Goal: Information Seeking & Learning: Learn about a topic

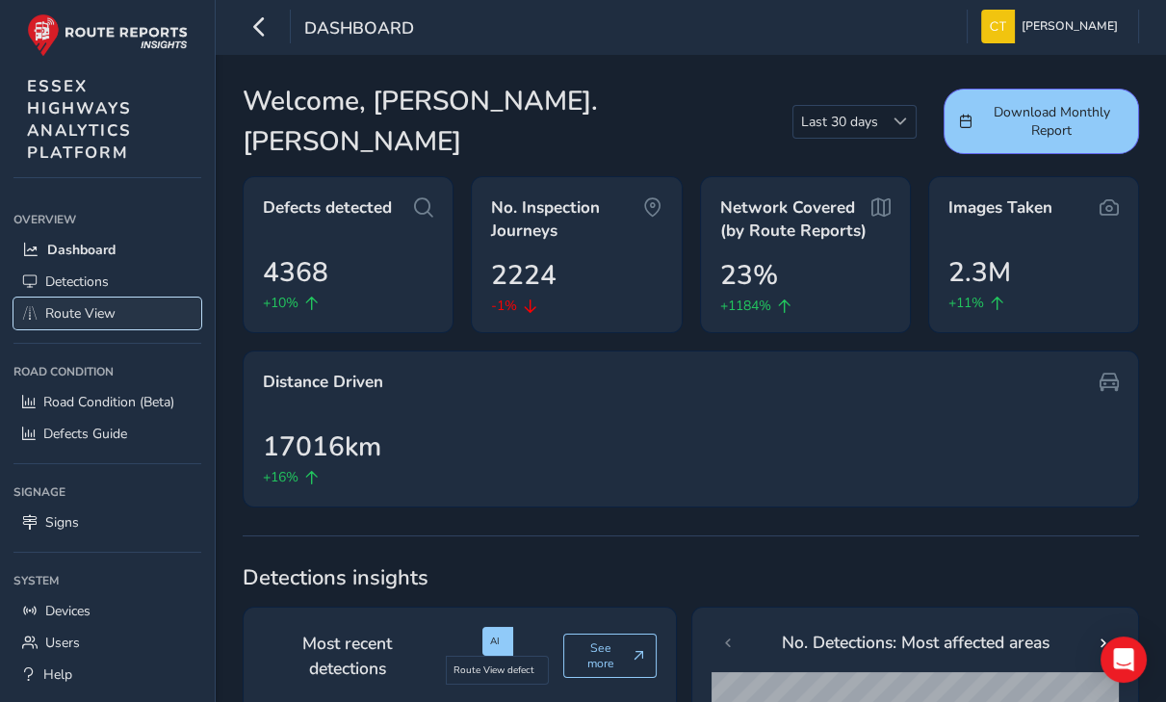
click at [90, 313] on span "Route View" at bounding box center [80, 313] width 70 height 18
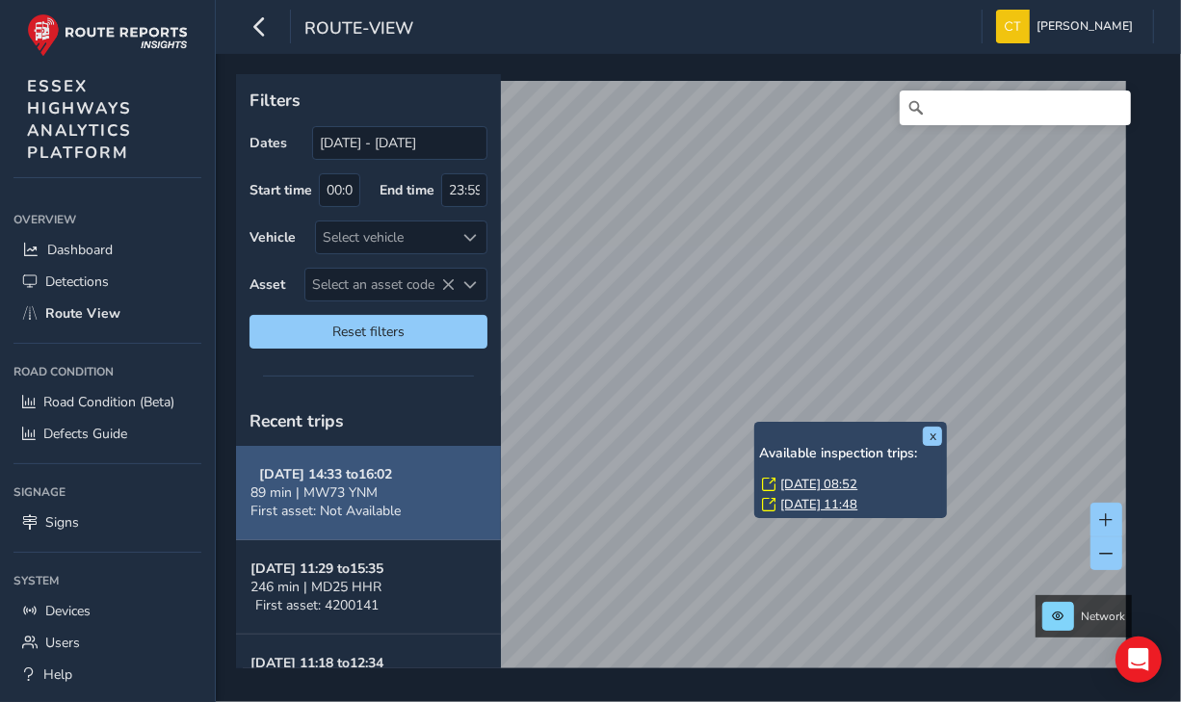
click at [439, 530] on div "x Available inspection trips: [DATE] 08:52 [DATE] 11:48 Filters Dates [DATE] - …" at bounding box center [691, 371] width 911 height 594
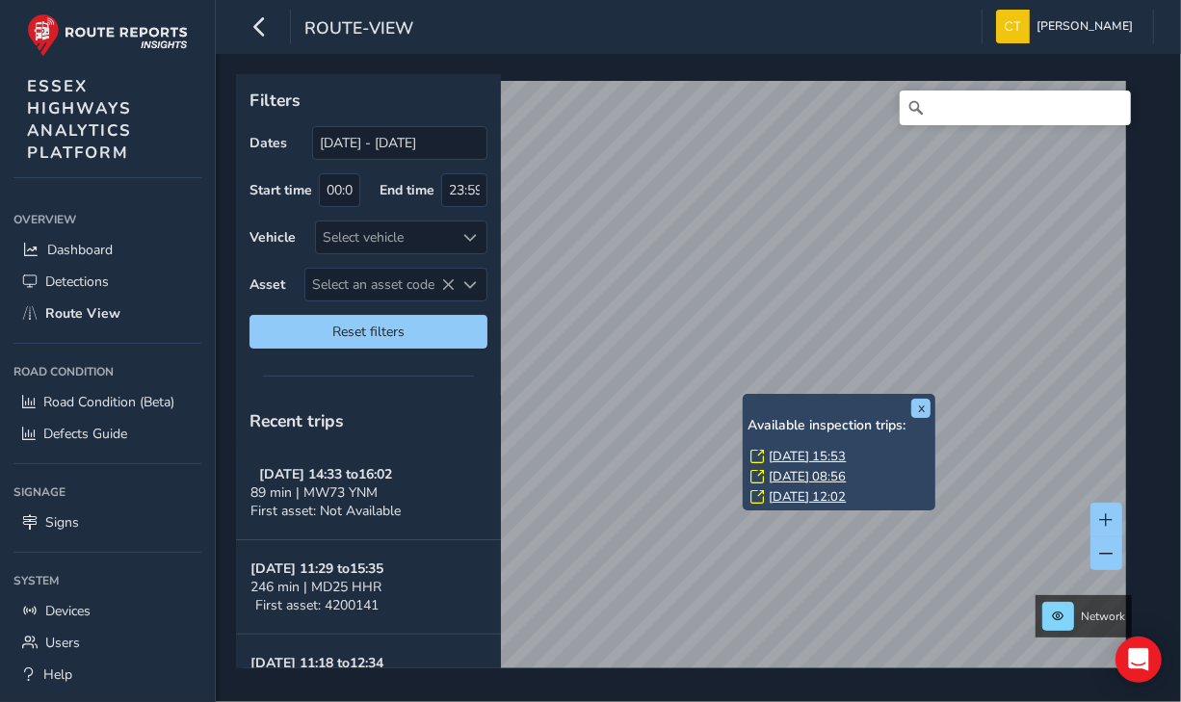
click at [813, 455] on link "[DATE] 15:53" at bounding box center [807, 456] width 77 height 17
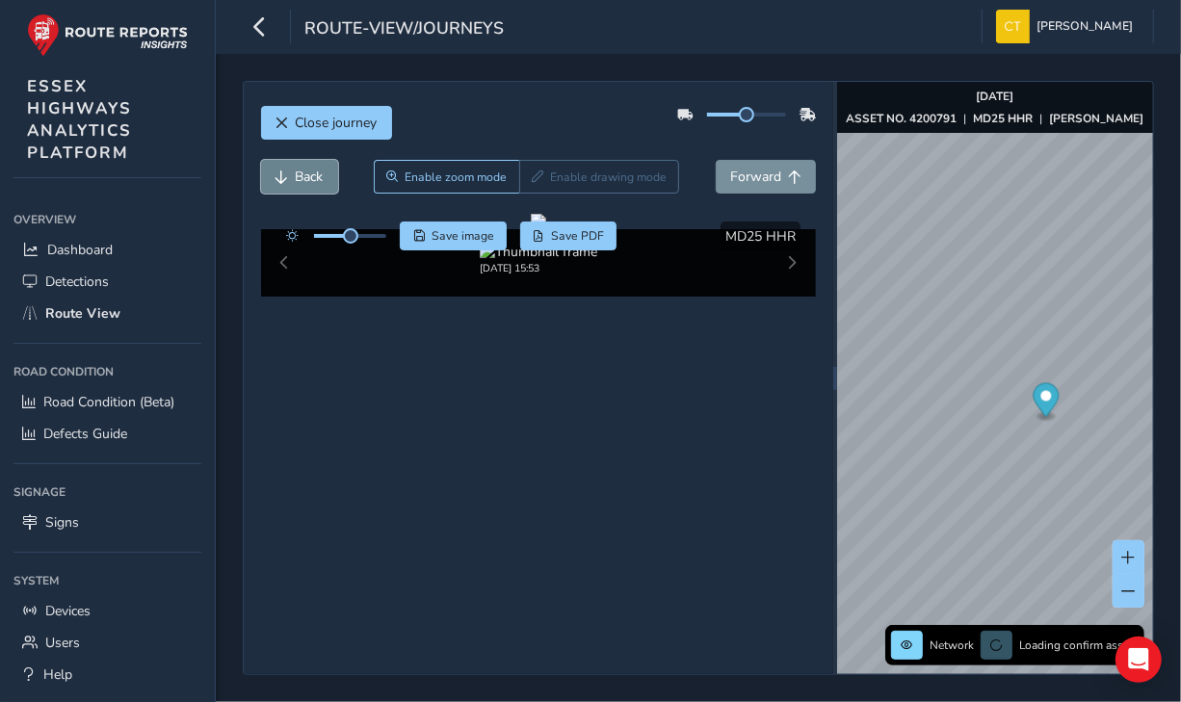
click at [304, 180] on span "Back" at bounding box center [310, 177] width 28 height 18
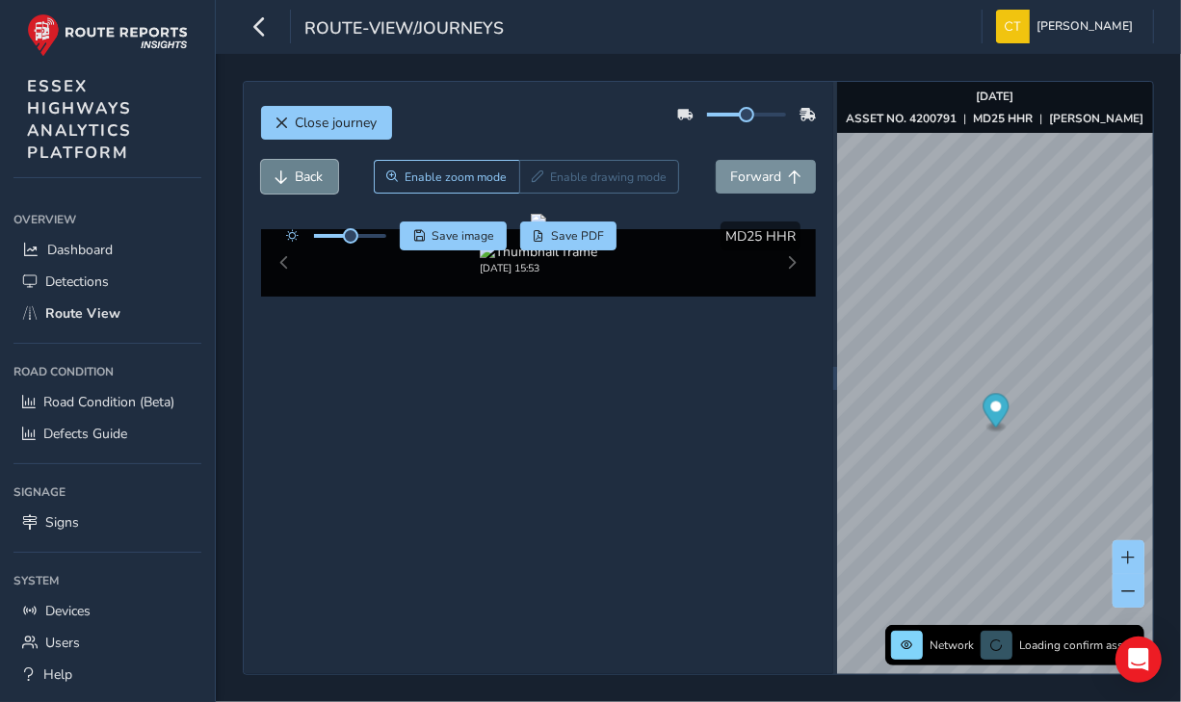
click at [304, 180] on span "Back" at bounding box center [310, 177] width 28 height 18
click at [773, 170] on span "Forward" at bounding box center [755, 177] width 51 height 18
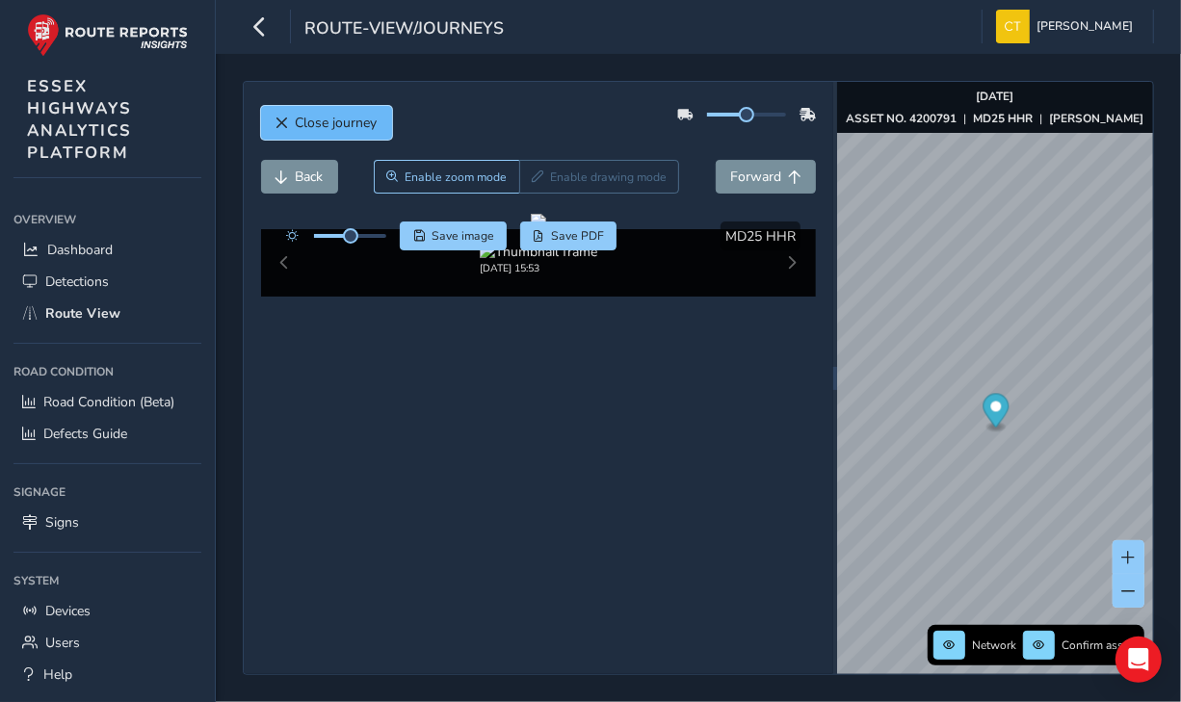
click at [314, 115] on span "Close journey" at bounding box center [337, 123] width 82 height 18
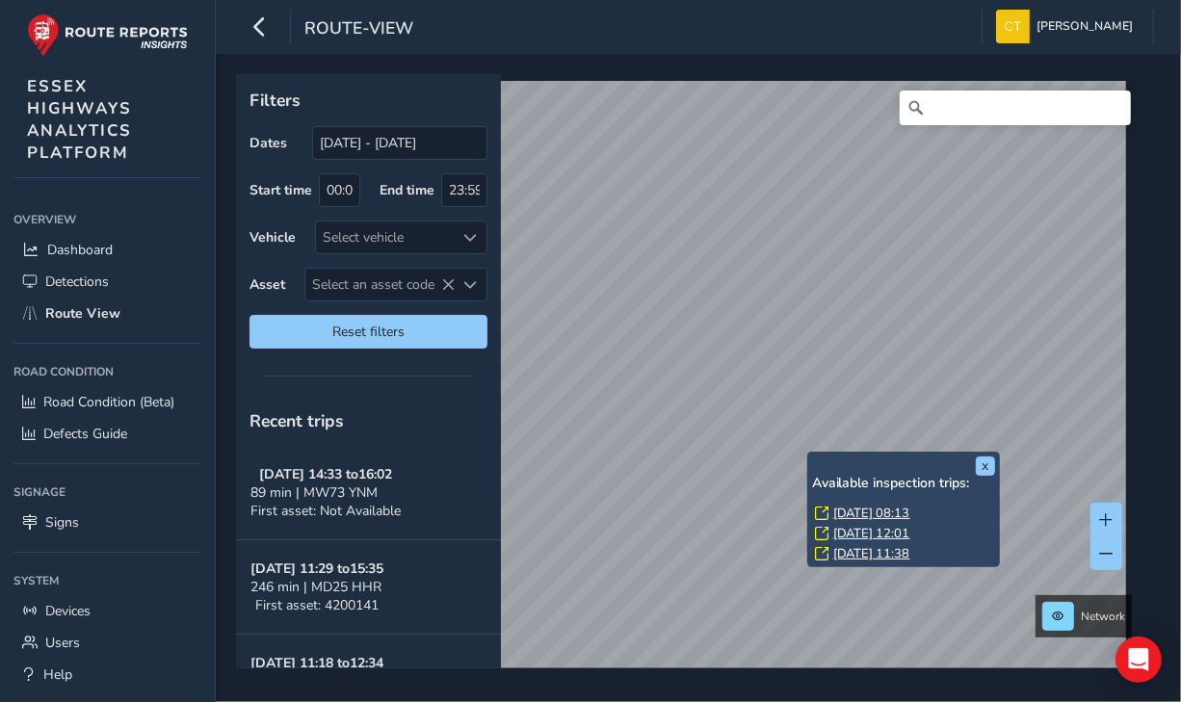
click at [809, 453] on div "x Available inspection trips: [DATE] 08:13 [DATE] 12:01 [DATE] 11:38" at bounding box center [903, 510] width 193 height 117
click at [847, 510] on link "[DATE] 08:13" at bounding box center [871, 513] width 77 height 17
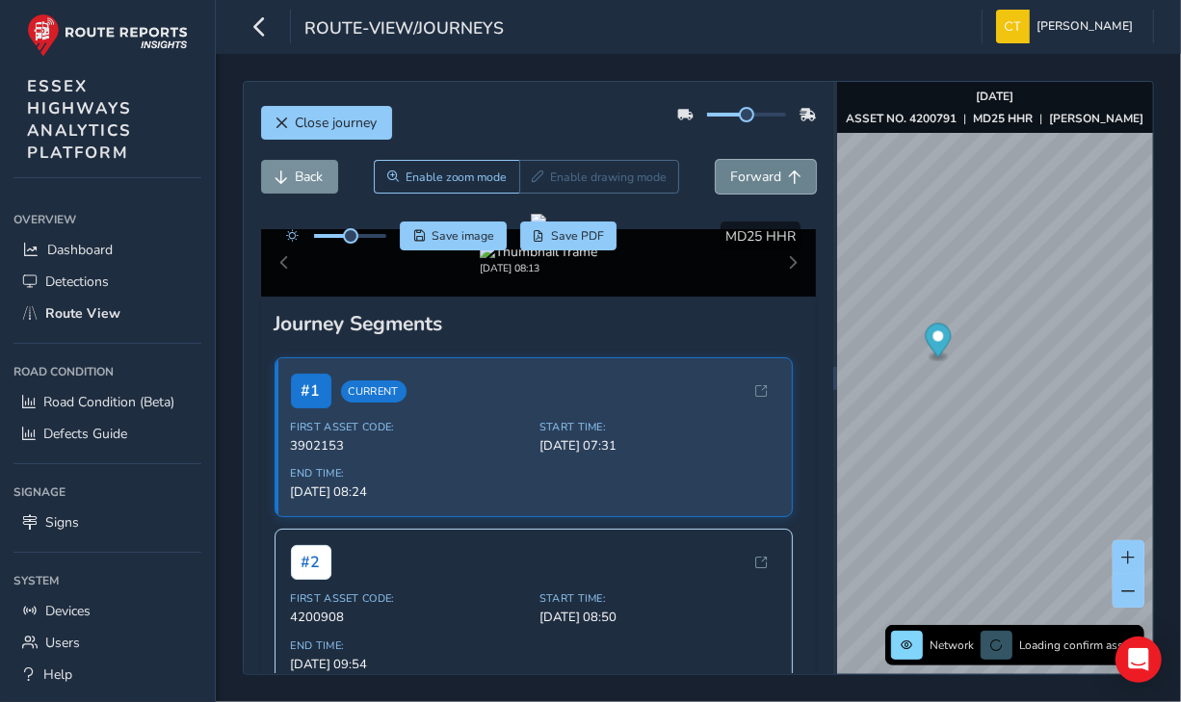
click at [748, 176] on span "Forward" at bounding box center [755, 177] width 51 height 18
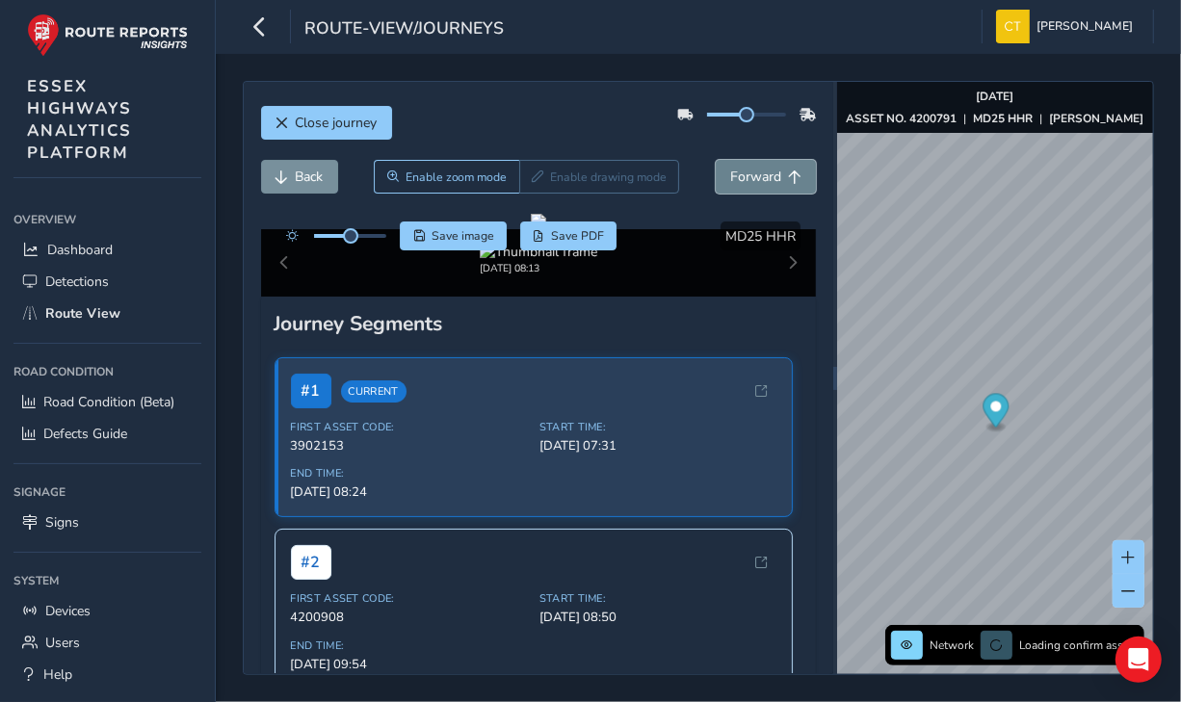
click at [748, 176] on span "Forward" at bounding box center [755, 177] width 51 height 18
click at [748, 175] on span "Forward" at bounding box center [755, 177] width 51 height 18
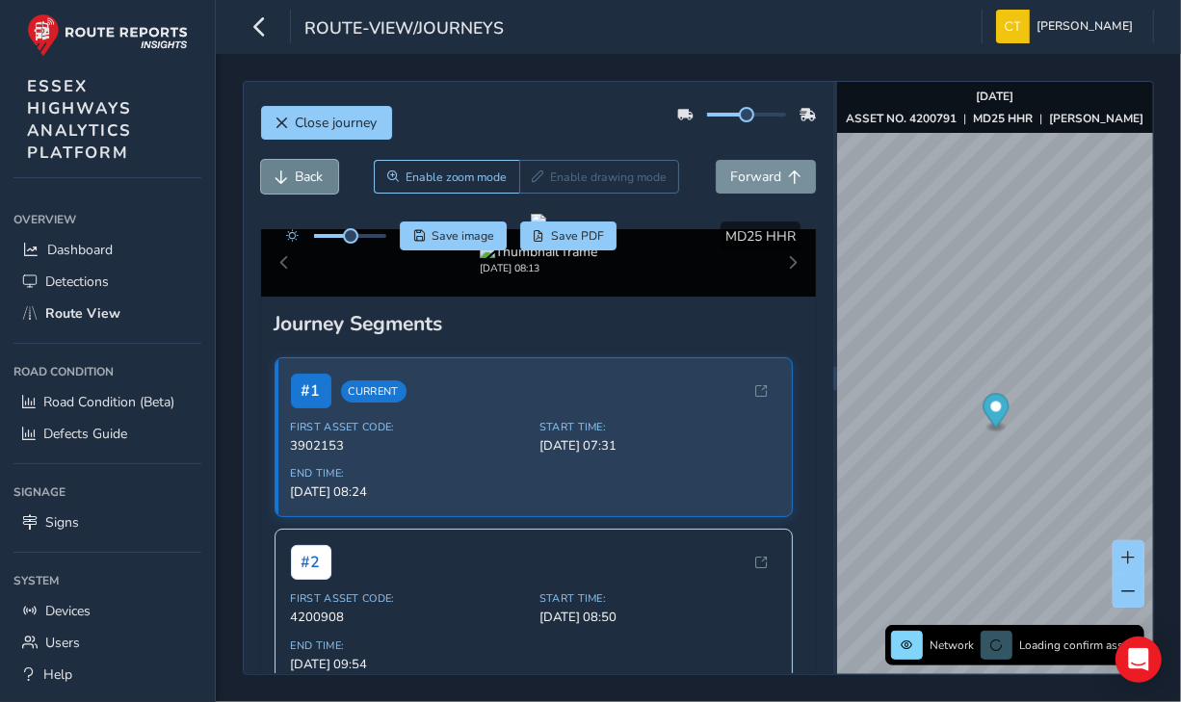
click at [314, 175] on span "Back" at bounding box center [310, 177] width 28 height 18
click at [299, 173] on span "Back" at bounding box center [310, 177] width 28 height 18
click at [757, 174] on span "Forward" at bounding box center [755, 177] width 51 height 18
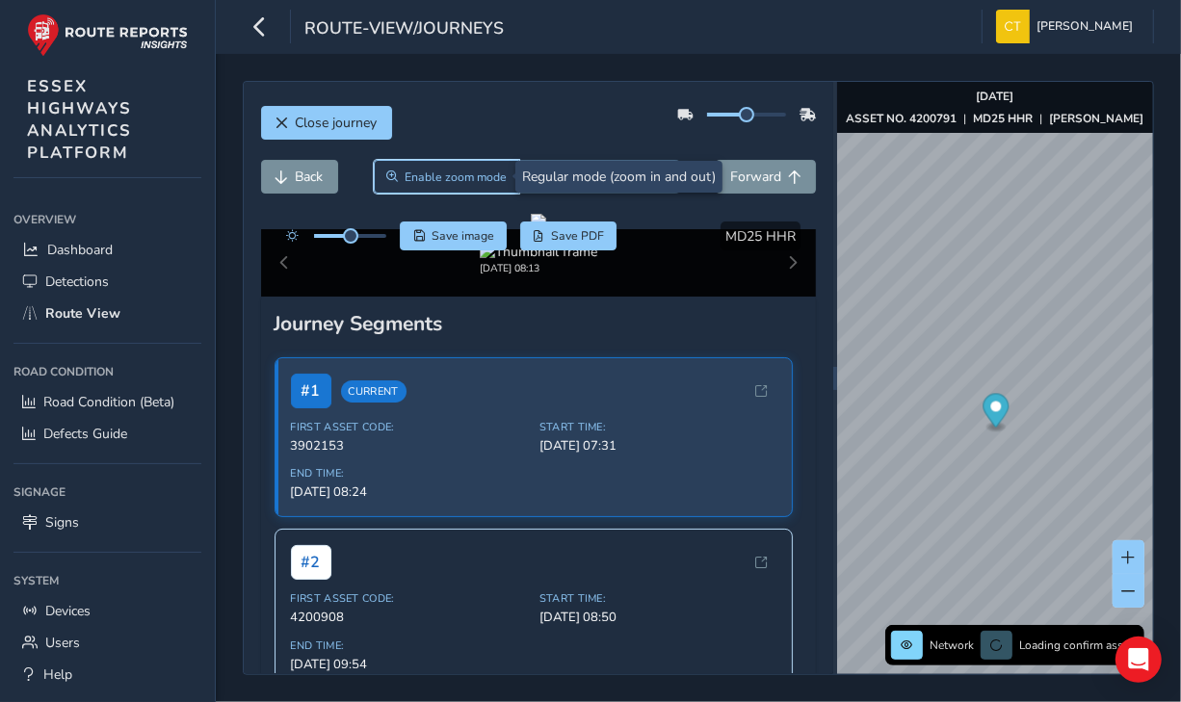
click at [454, 175] on span "Enable zoom mode" at bounding box center [455, 177] width 102 height 15
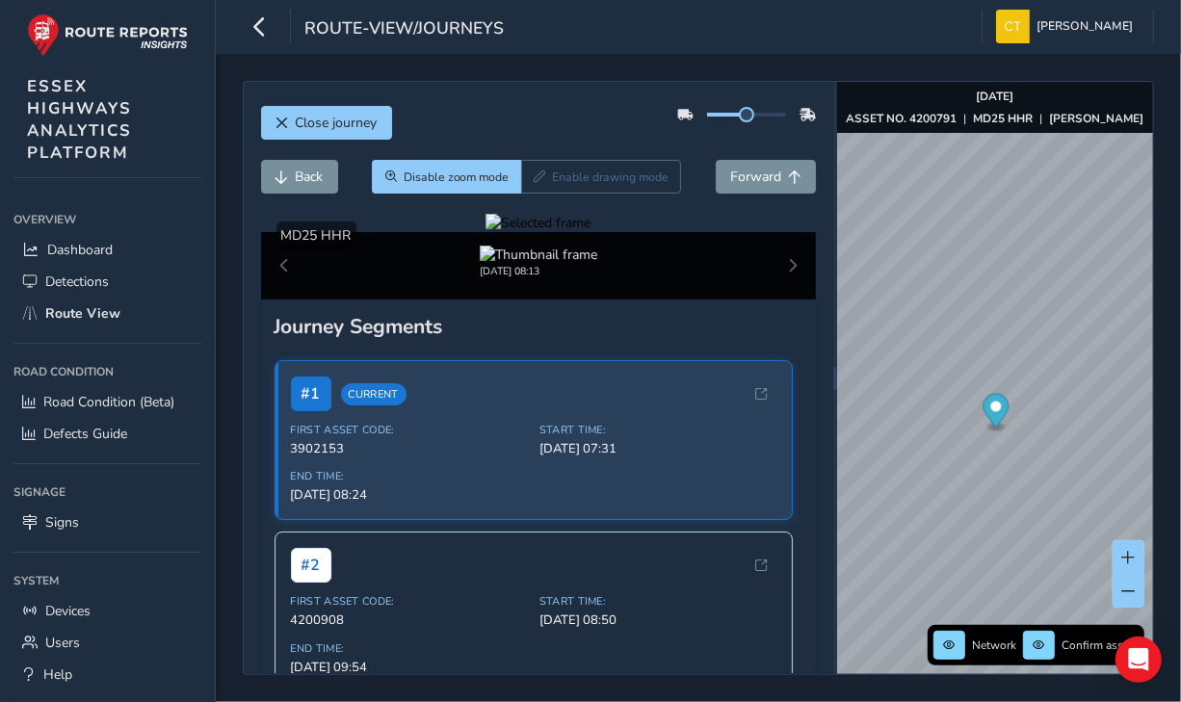
drag, startPoint x: 666, startPoint y: 339, endPoint x: 381, endPoint y: 320, distance: 285.7
click at [485, 232] on div at bounding box center [537, 223] width 105 height 18
drag, startPoint x: 662, startPoint y: 384, endPoint x: 726, endPoint y: 393, distance: 65.1
click at [553, 264] on img at bounding box center [538, 255] width 117 height 18
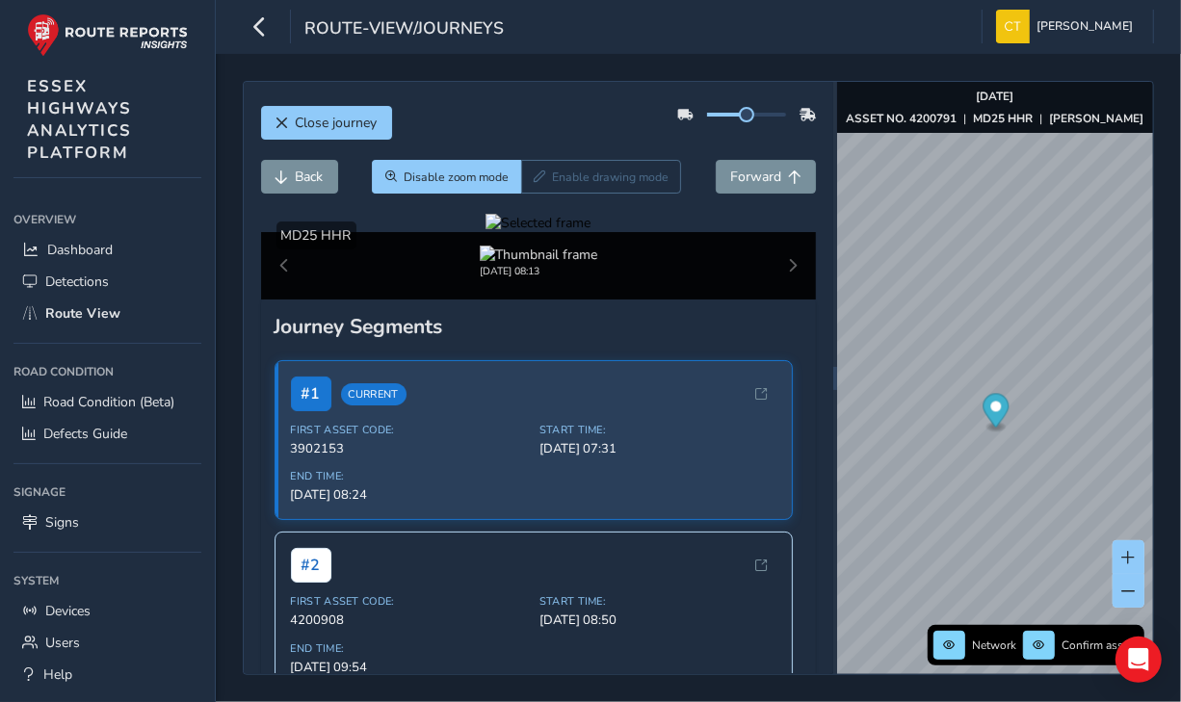
click at [565, 232] on div at bounding box center [537, 223] width 105 height 18
drag, startPoint x: 665, startPoint y: 384, endPoint x: 430, endPoint y: 342, distance: 238.8
click at [485, 232] on div at bounding box center [537, 223] width 105 height 18
drag, startPoint x: 430, startPoint y: 342, endPoint x: 747, endPoint y: 410, distance: 324.1
click at [590, 232] on figure at bounding box center [537, 223] width 105 height 18
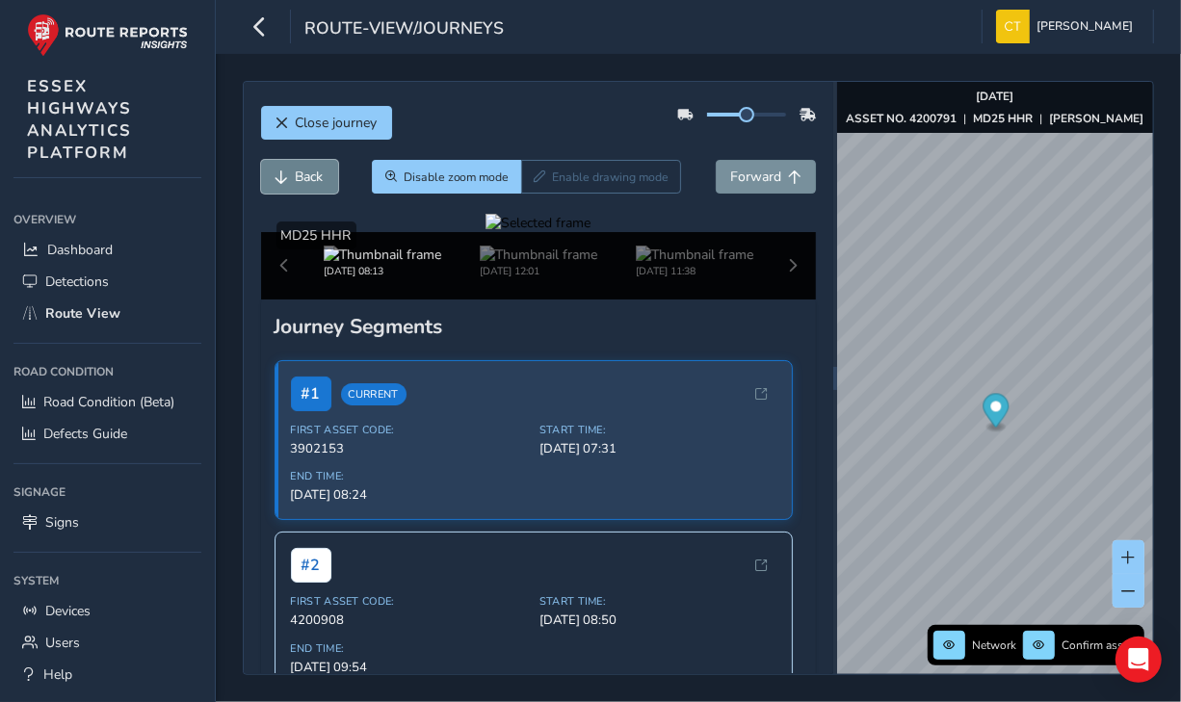
click at [307, 174] on span "Back" at bounding box center [310, 177] width 28 height 18
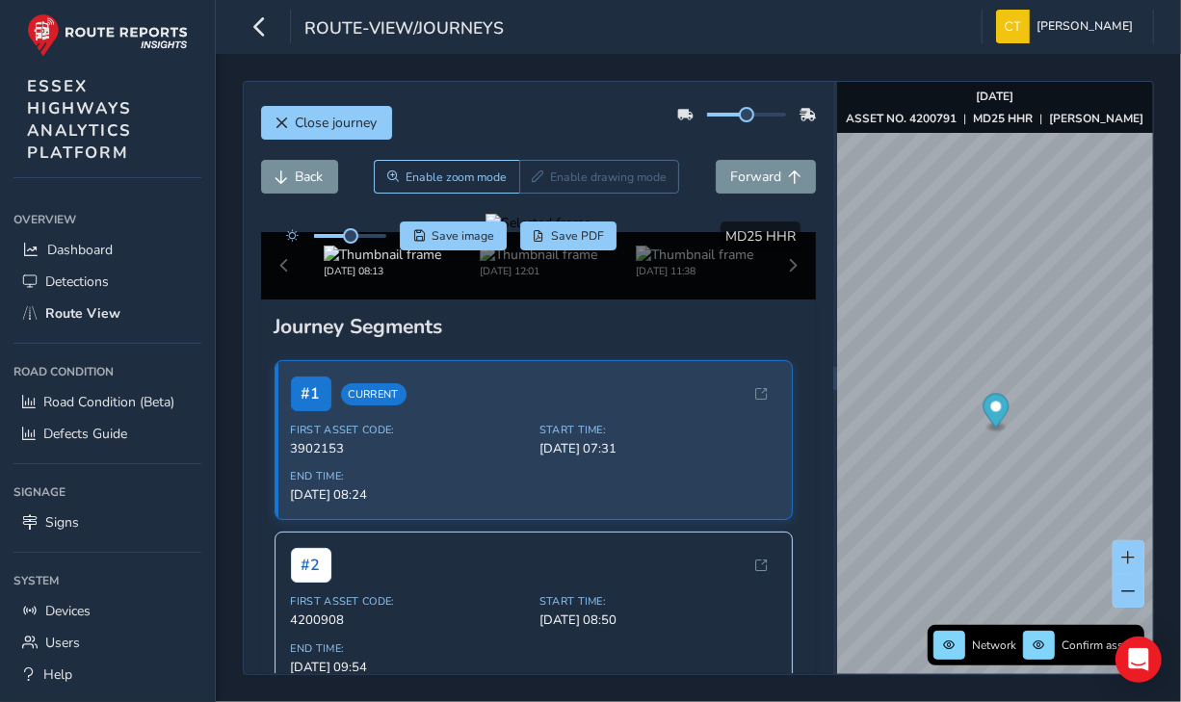
click at [590, 232] on div at bounding box center [537, 223] width 105 height 18
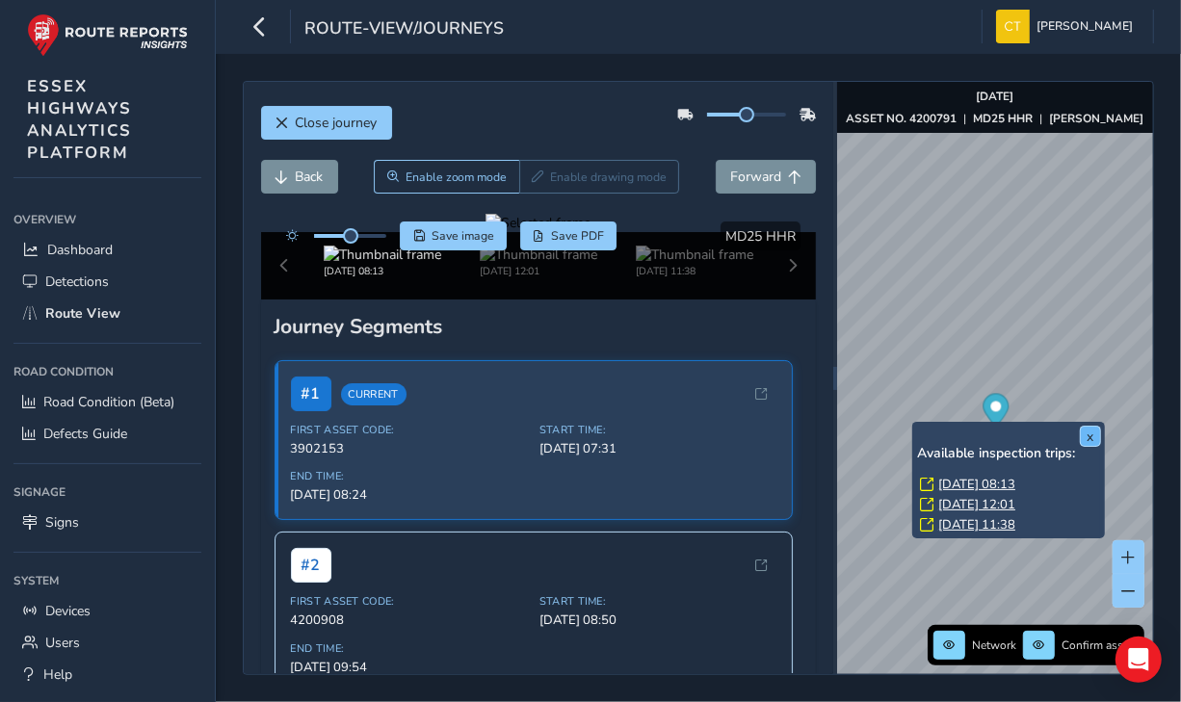
click at [1090, 438] on button "x" at bounding box center [1090, 436] width 19 height 19
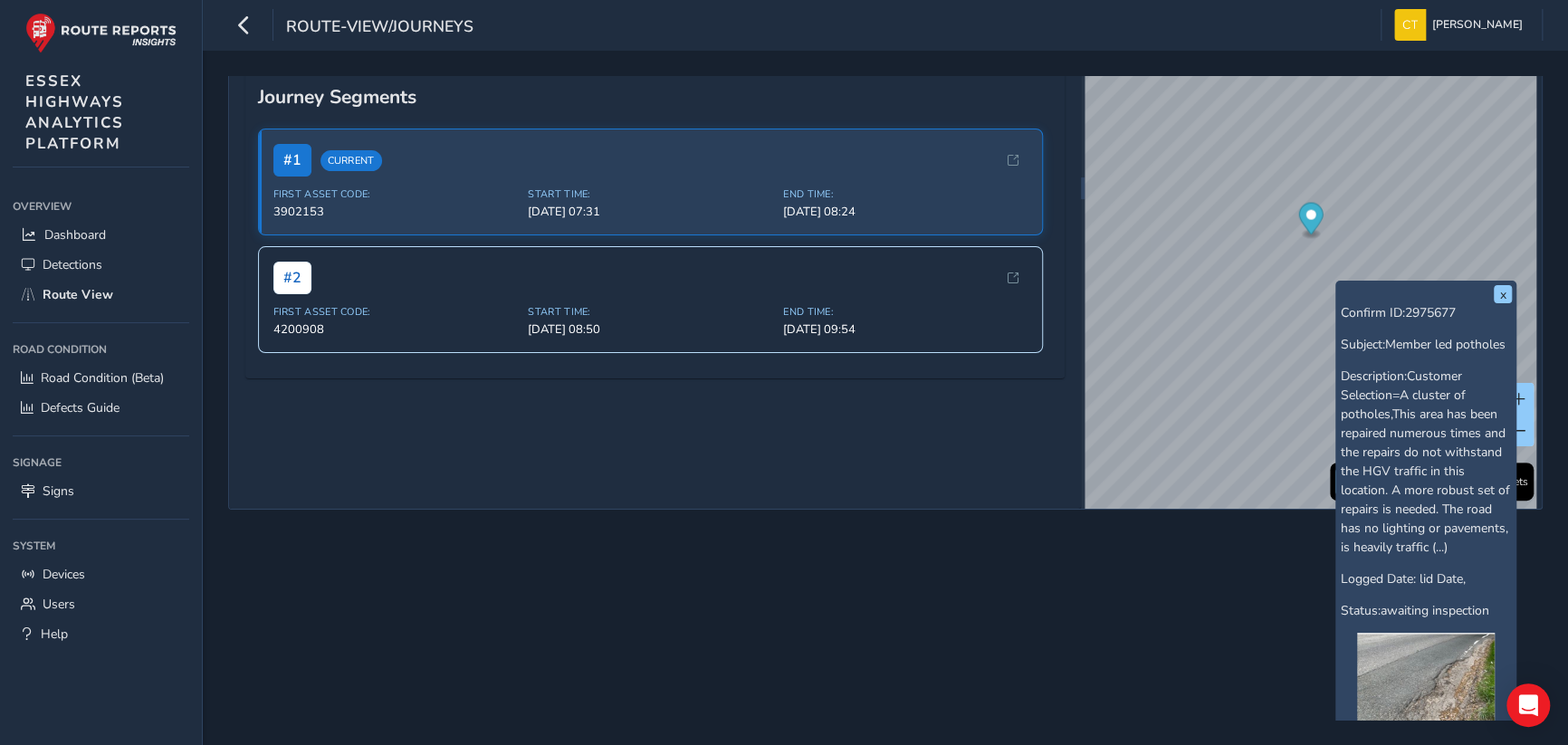
scroll to position [481, 0]
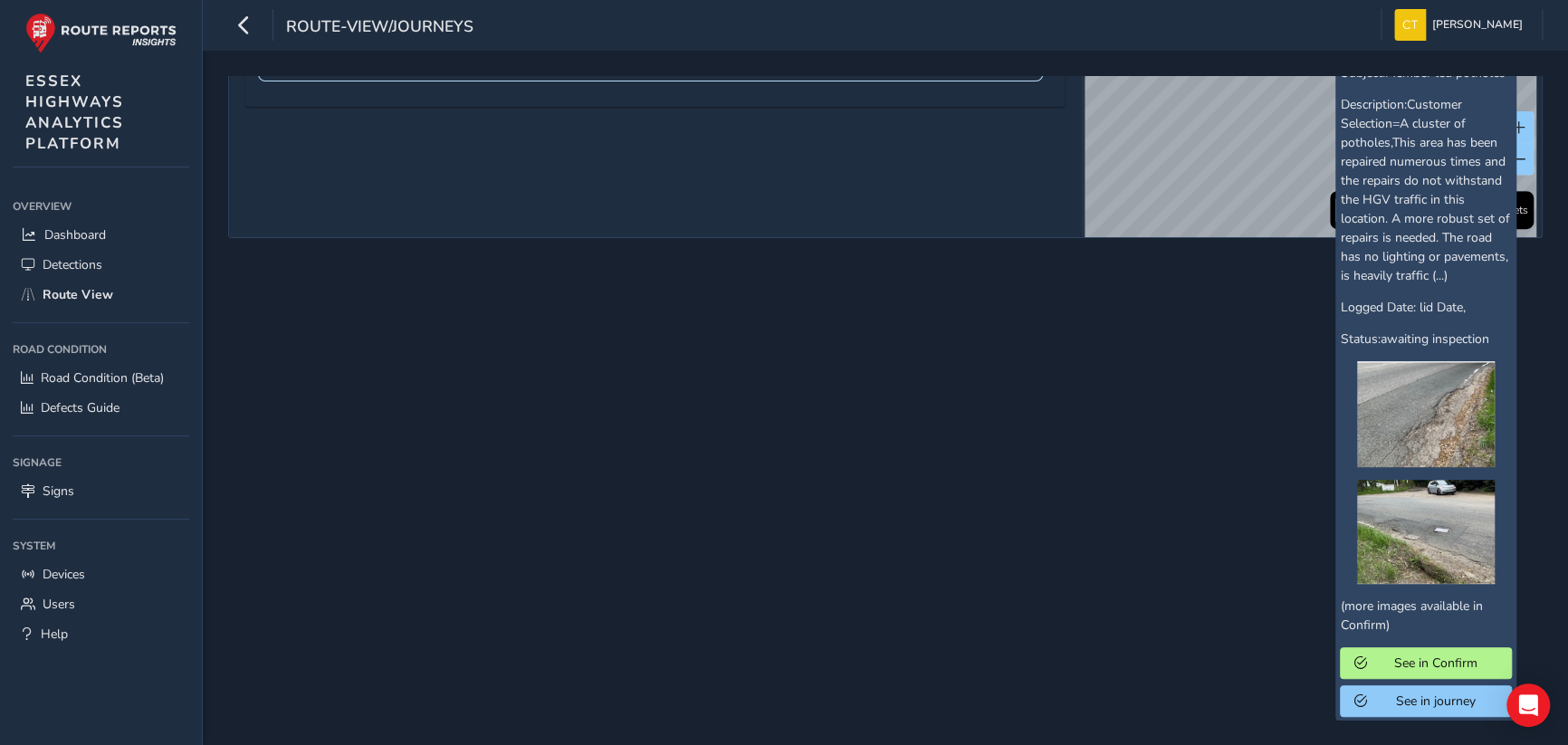
click at [1095, 520] on img at bounding box center [1426, 531] width 137 height 104
click at [1095, 536] on img at bounding box center [1426, 531] width 137 height 104
